Goal: Task Accomplishment & Management: Manage account settings

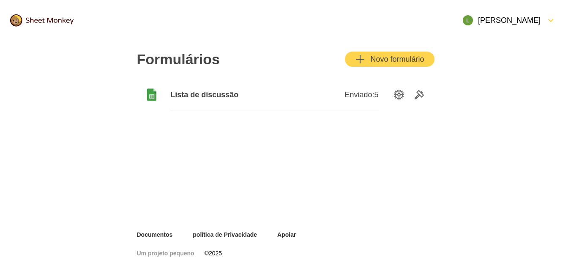
click at [380, 56] on font "Novo formulário" at bounding box center [397, 59] width 54 height 8
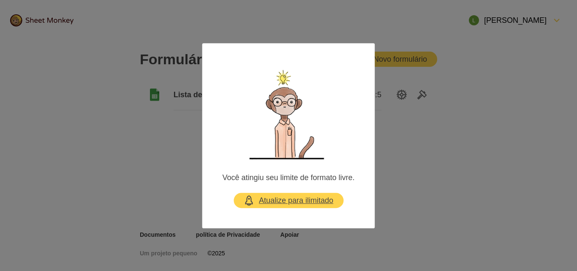
drag, startPoint x: 282, startPoint y: 199, endPoint x: 274, endPoint y: 200, distance: 8.1
click at [274, 200] on font "Atualize para ilimitado" at bounding box center [296, 200] width 74 height 8
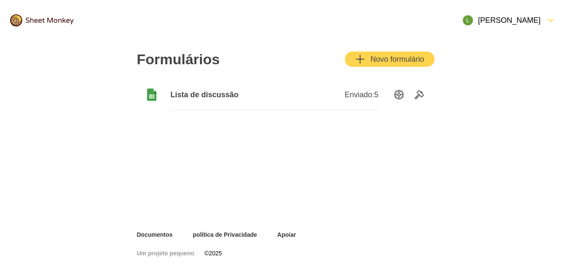
click at [374, 54] on button "Novo formulário" at bounding box center [389, 59] width 89 height 15
click at [269, 90] on span "Lista de discussão" at bounding box center [222, 95] width 104 height 10
click at [208, 93] on font "Lista de discussão" at bounding box center [204, 94] width 68 height 8
click at [396, 96] on icon "Opções de configuração" at bounding box center [399, 95] width 10 height 10
click at [420, 91] on icon "Ferramentas" at bounding box center [419, 95] width 10 height 10
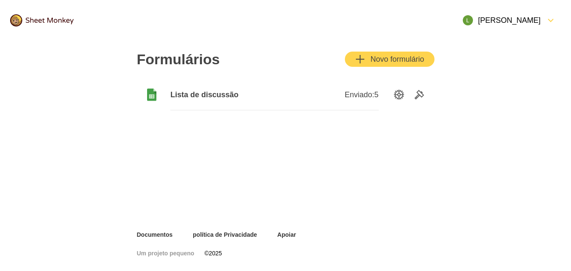
click at [180, 92] on font "Lista de discussão" at bounding box center [204, 94] width 68 height 8
click at [374, 59] on font "Novo formulário" at bounding box center [397, 59] width 54 height 8
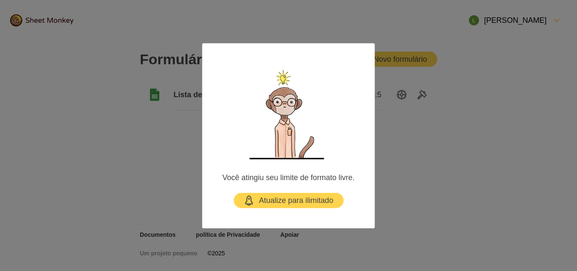
click at [265, 180] on font "Você atingiu seu limite de formato livre." at bounding box center [288, 177] width 132 height 8
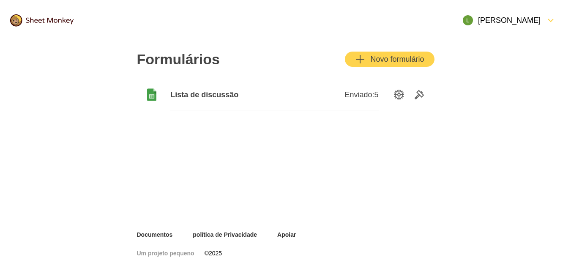
click at [541, 25] on div "Lucas Santos" at bounding box center [509, 20] width 103 height 20
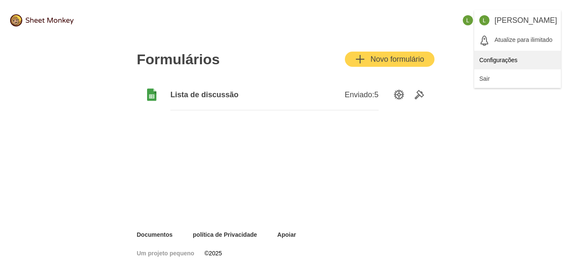
click at [514, 62] on font "Configurações" at bounding box center [498, 60] width 38 height 7
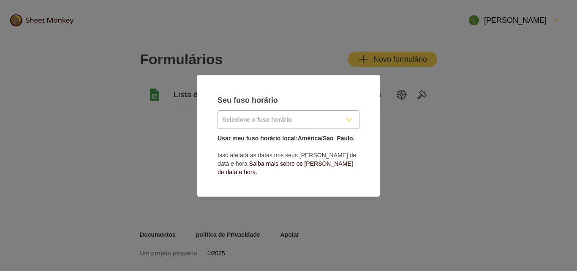
click at [347, 125] on icon "FormDown" at bounding box center [349, 120] width 10 height 10
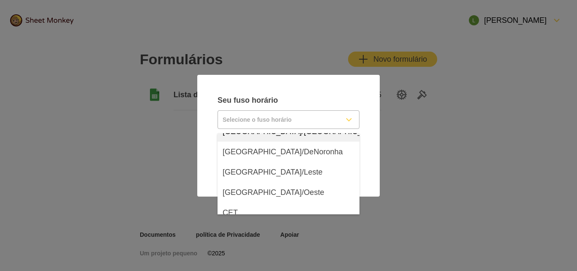
scroll to position [7482, 0]
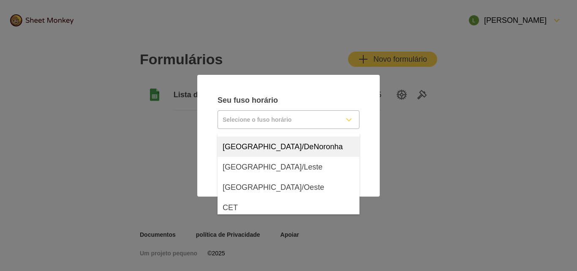
click at [269, 150] on font "Brasil/DeNoronha" at bounding box center [283, 146] width 120 height 8
type input "Brazil/DeNoronha"
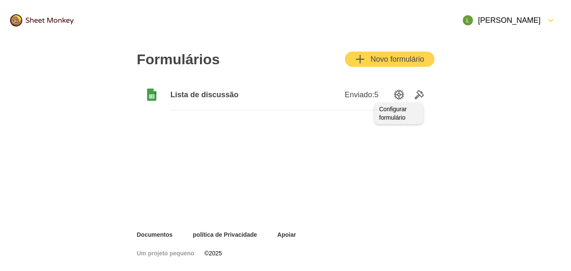
click at [398, 98] on icon "Opções de configuração" at bounding box center [399, 95] width 10 height 10
click at [172, 101] on div "Lista de discussão" at bounding box center [222, 94] width 104 height 31
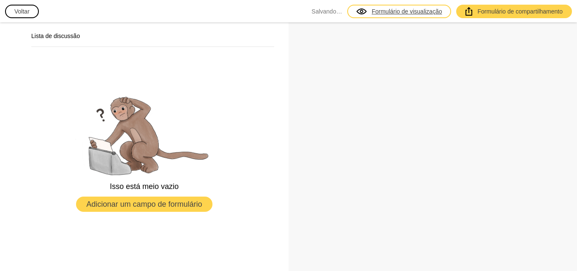
click at [433, 9] on font "Formulário de visualização" at bounding box center [407, 11] width 71 height 7
